Goal: Transaction & Acquisition: Purchase product/service

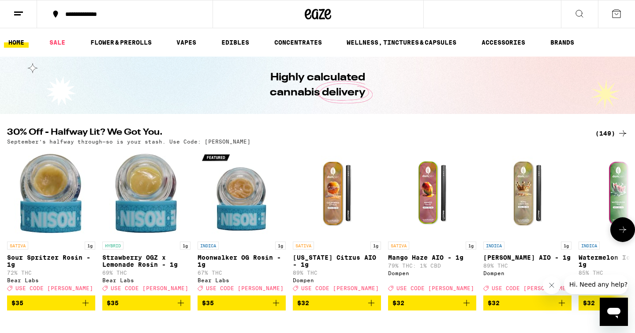
scroll to position [84, 0]
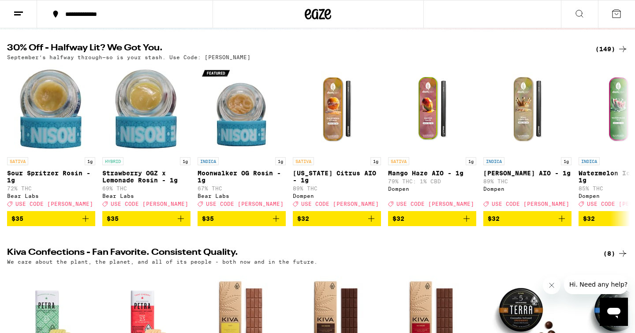
click at [607, 51] on div "(149)" at bounding box center [612, 49] width 33 height 11
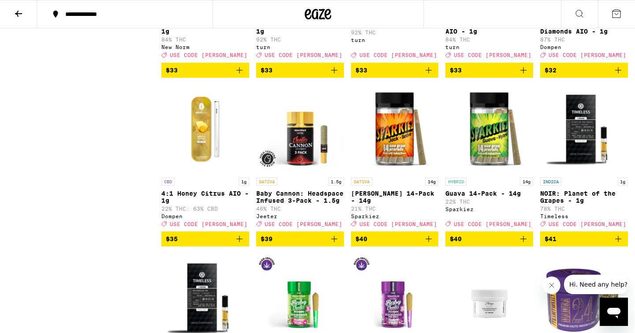
scroll to position [3236, 0]
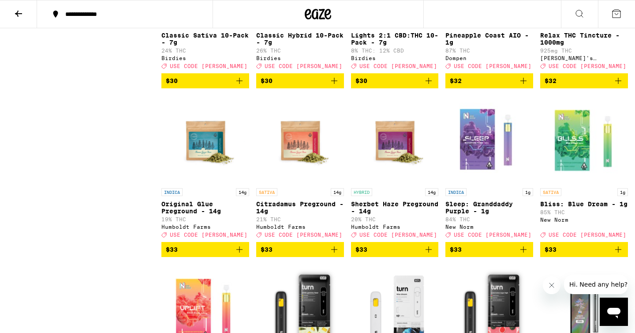
click at [27, 13] on button at bounding box center [18, 14] width 37 height 28
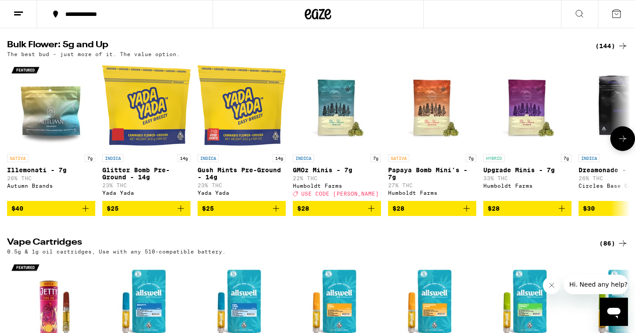
scroll to position [1081, 0]
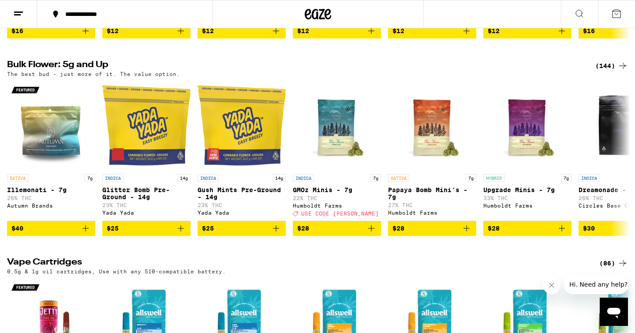
click at [607, 71] on div "(144)" at bounding box center [612, 65] width 33 height 11
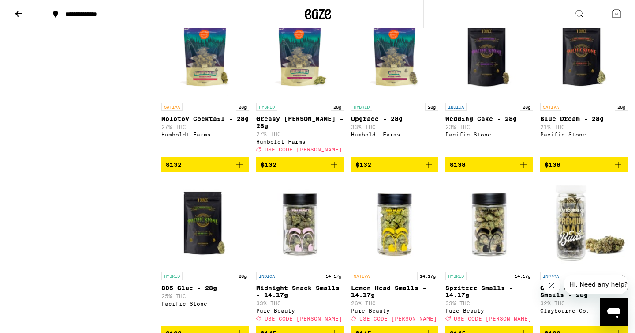
scroll to position [4357, 0]
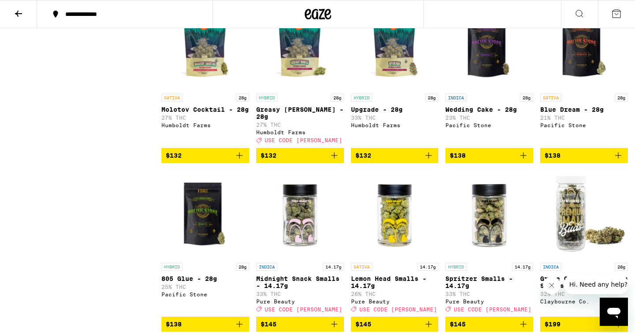
click at [300, 89] on img "Open page for Greasy Runtz - 28g from Humboldt Farms" at bounding box center [300, 45] width 88 height 88
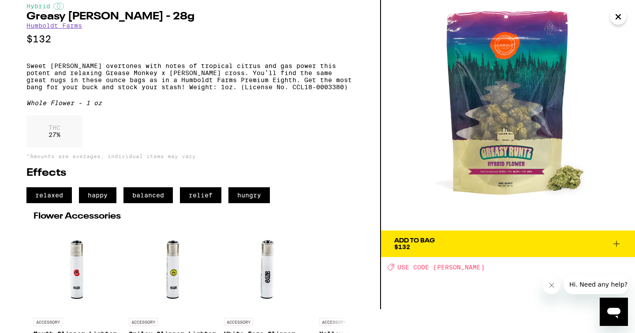
scroll to position [25, 0]
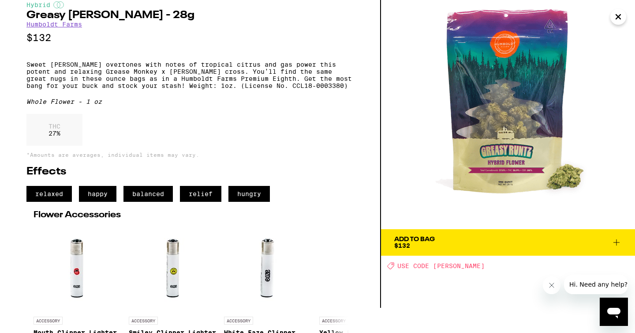
click at [614, 244] on icon at bounding box center [616, 242] width 11 height 11
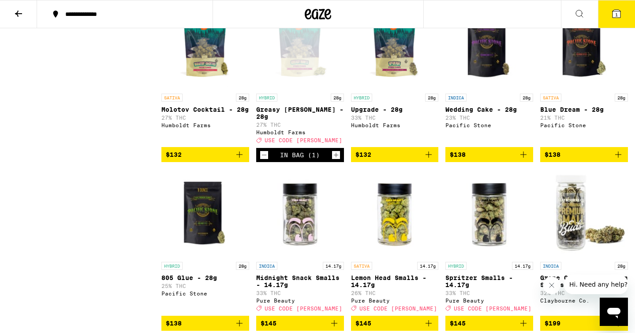
click at [616, 0] on button "1" at bounding box center [616, 13] width 37 height 27
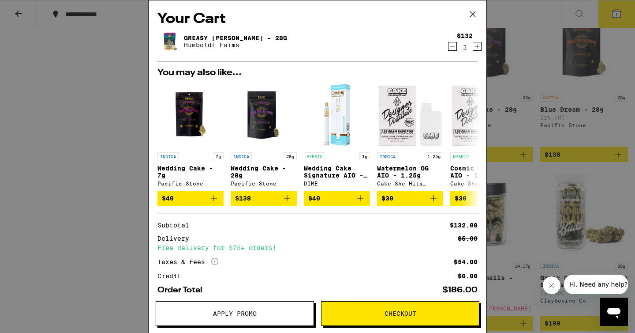
click at [265, 328] on div "Apply Promo Checkout" at bounding box center [318, 317] width 338 height 32
click at [266, 315] on span "Apply Promo" at bounding box center [234, 313] width 157 height 6
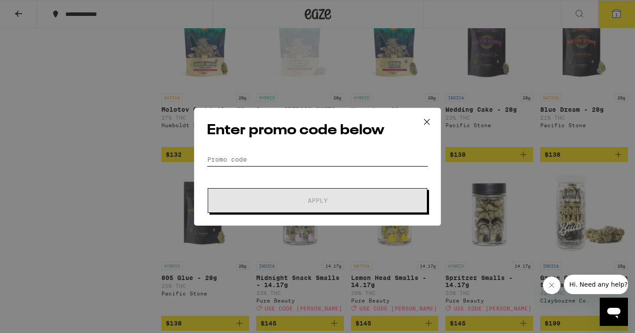
click at [296, 161] on input "Promo Code" at bounding box center [317, 159] width 221 height 13
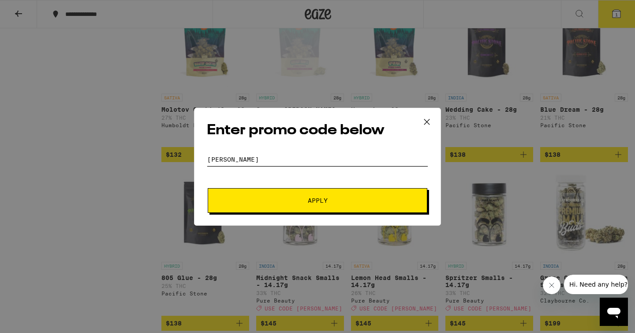
type input "[PERSON_NAME]"
click at [313, 186] on form "Promo Code [PERSON_NAME] Apply" at bounding box center [317, 183] width 221 height 60
click at [314, 191] on button "Apply" at bounding box center [318, 200] width 220 height 25
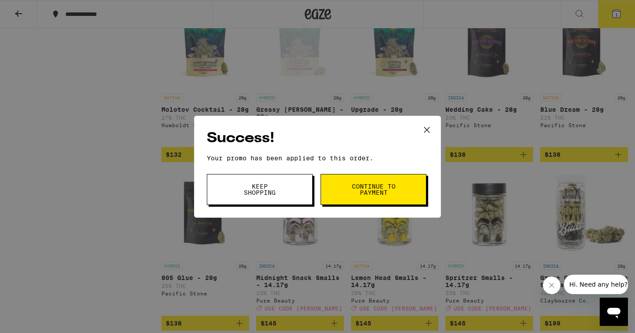
click at [353, 187] on span "Continue to payment" at bounding box center [373, 189] width 45 height 12
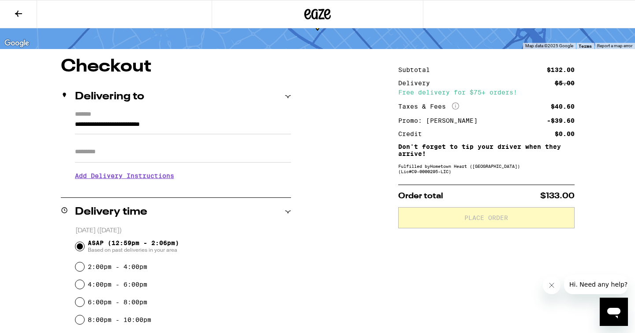
scroll to position [51, 0]
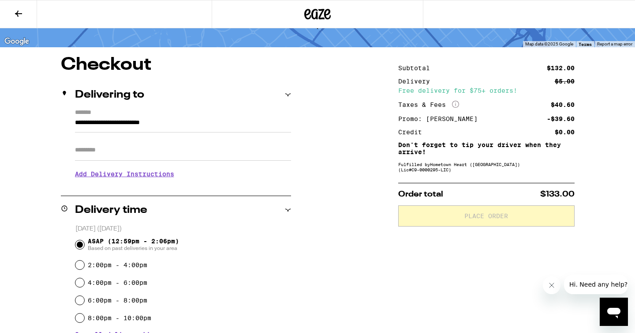
click at [163, 157] on input "Apt/Suite" at bounding box center [183, 149] width 216 height 21
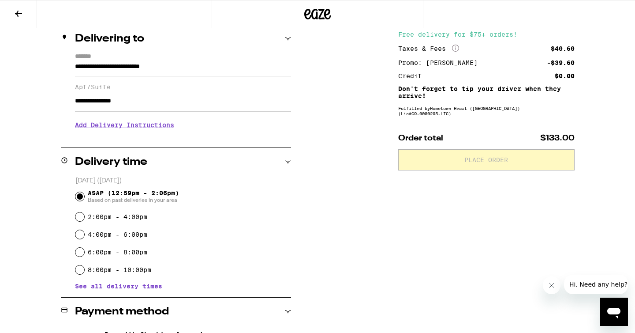
scroll to position [235, 0]
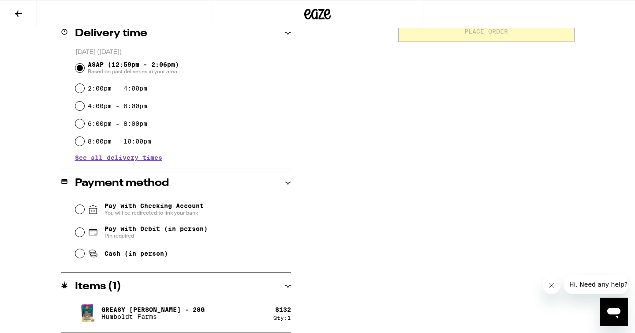
type input "**********"
click at [120, 253] on span "Cash (in person)" at bounding box center [137, 253] width 64 height 7
click at [84, 253] on input "Cash (in person)" at bounding box center [79, 253] width 9 height 9
radio input "true"
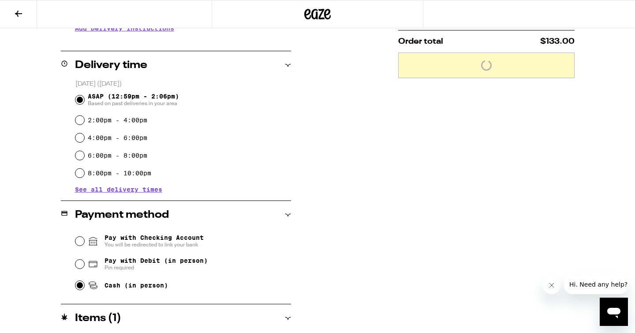
scroll to position [192, 0]
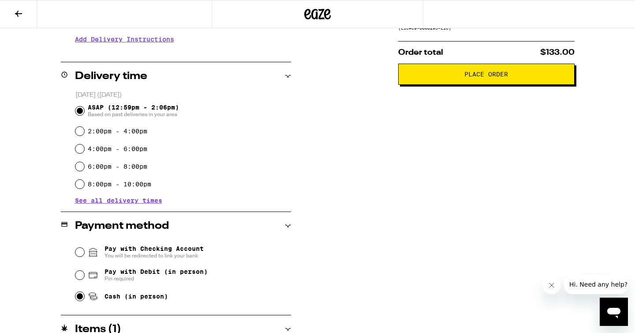
click at [494, 75] on span "Place Order" at bounding box center [487, 74] width 44 height 6
